Goal: Check status: Check status

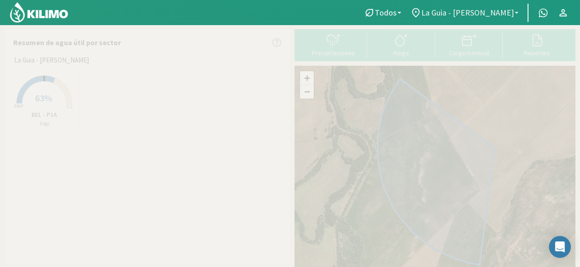
click at [457, 8] on span "La Guia - [PERSON_NAME]" at bounding box center [467, 13] width 93 height 10
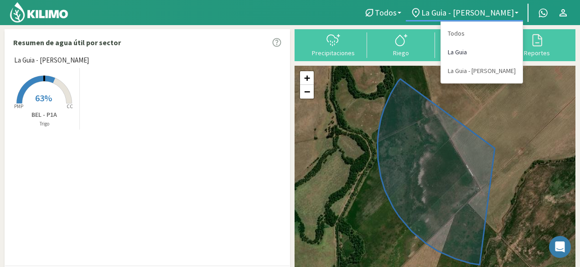
click at [465, 50] on link "La Guia" at bounding box center [482, 52] width 82 height 19
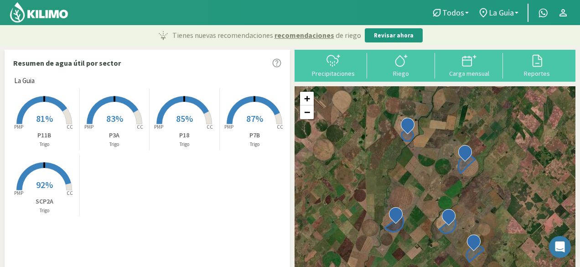
click at [191, 122] on rect at bounding box center [184, 124] width 73 height 73
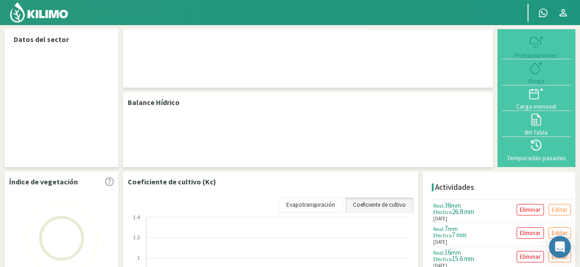
select select "1: Object"
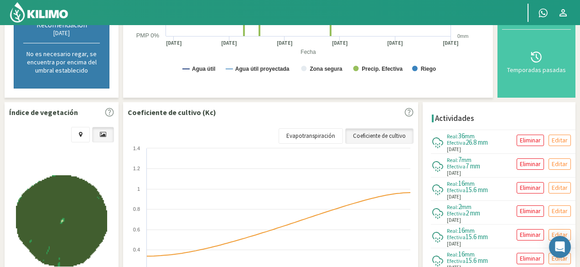
scroll to position [259, 0]
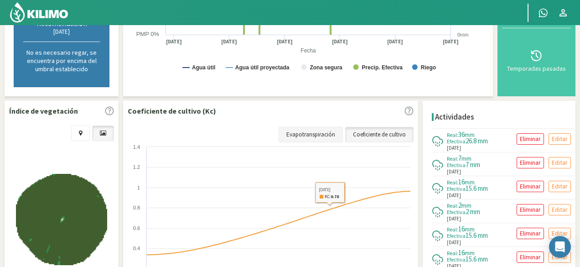
click at [327, 136] on link "Evapotranspiración" at bounding box center [311, 135] width 64 height 16
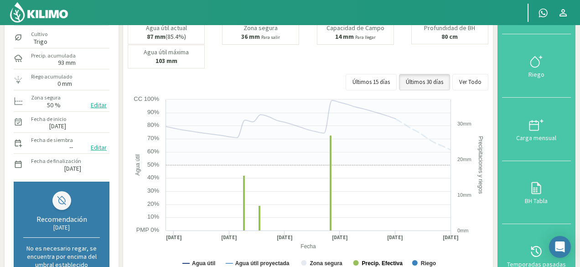
scroll to position [62, 0]
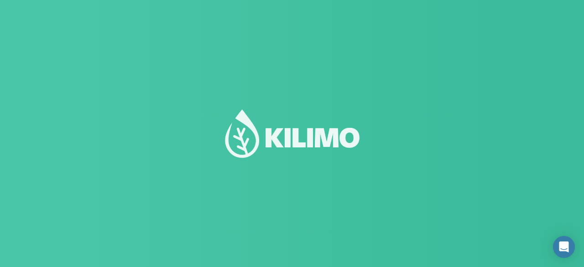
select select "1: Object"
